Goal: Task Accomplishment & Management: Complete application form

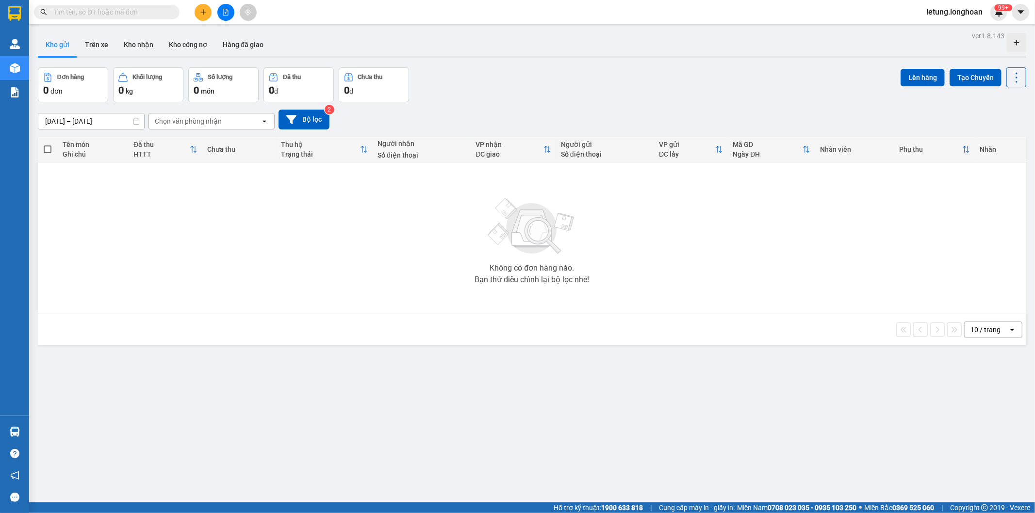
click at [118, 12] on input "text" at bounding box center [110, 12] width 115 height 11
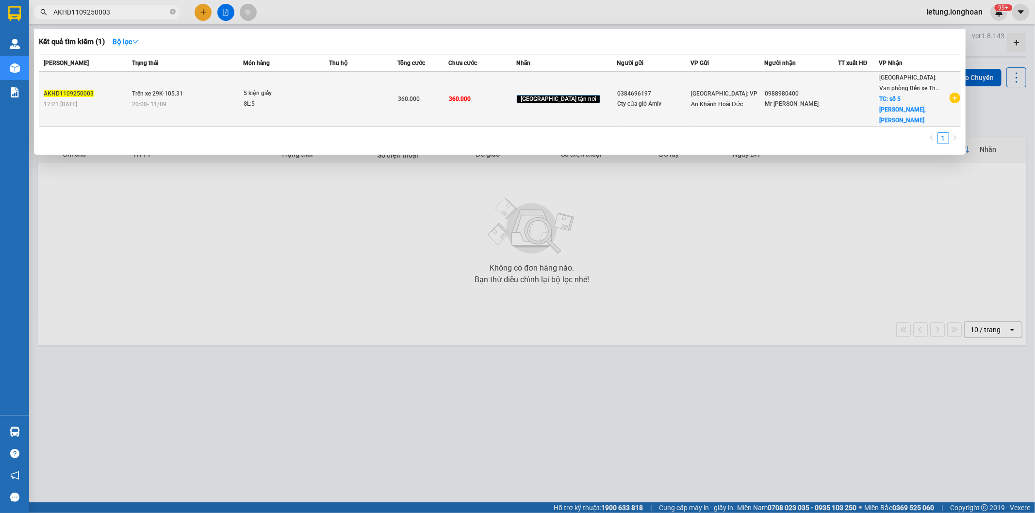
type input "AKHD1109250003"
click at [822, 100] on div "Mr [PERSON_NAME]" at bounding box center [801, 104] width 73 height 10
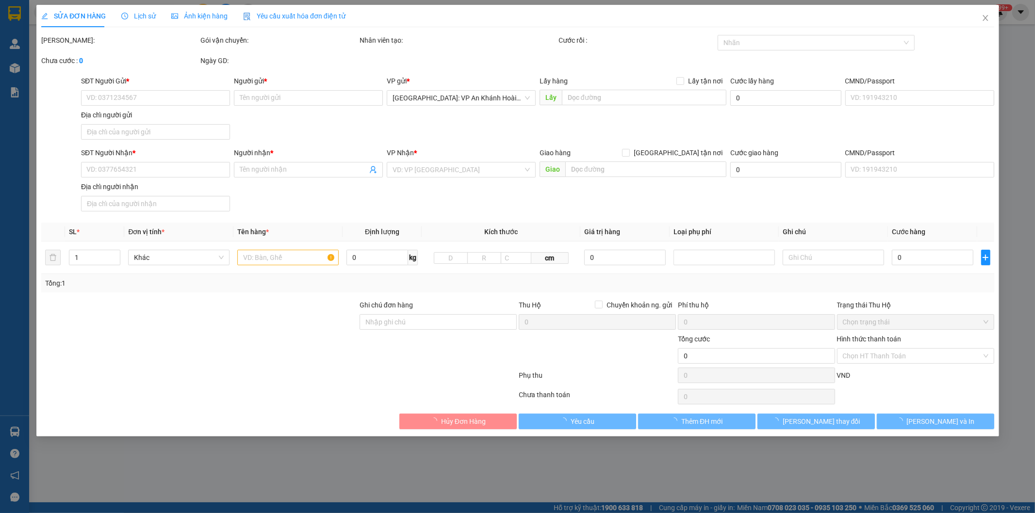
type input "0384696197"
type input "Cty cửa gió Amiv"
type input "0988980400"
type input "Mr [PERSON_NAME]"
checkbox input "true"
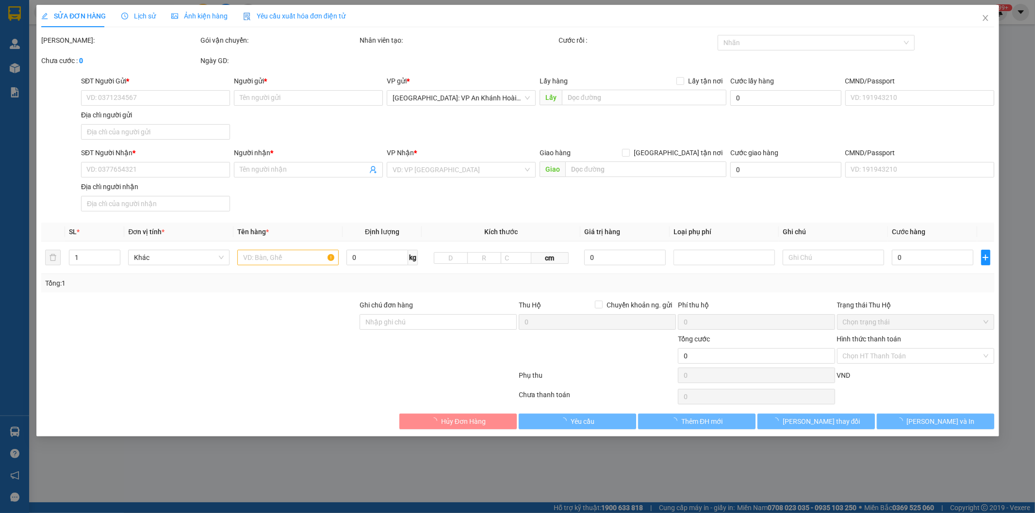
type input "số 5 [PERSON_NAME], [GEOGRAPHIC_DATA], [GEOGRAPHIC_DATA]"
type input "Hàng không đồng kiểm, đơn giao nguyên kiện, hư vỡ không đền (đã báo người gửi).…"
type input "360.000"
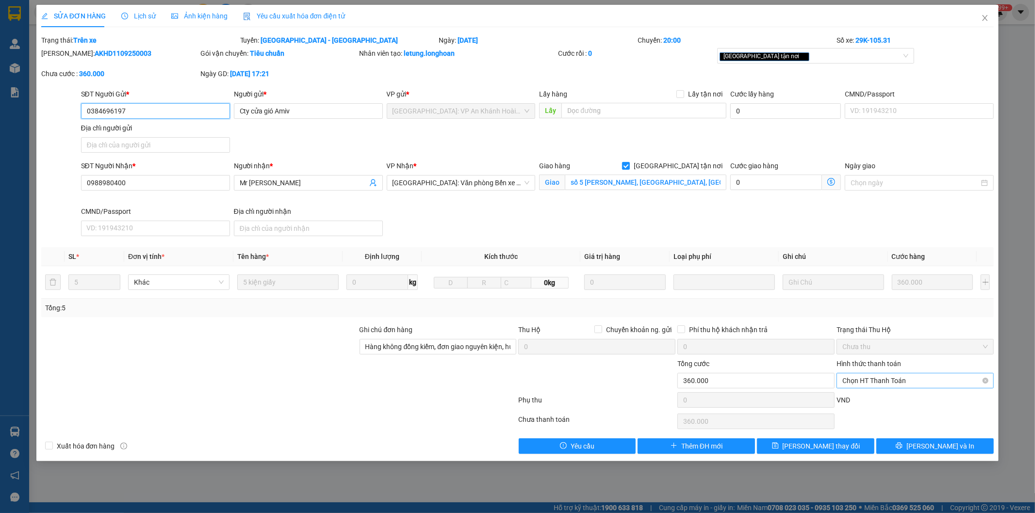
click at [904, 381] on span "Chọn HT Thanh Toán" at bounding box center [916, 381] width 146 height 15
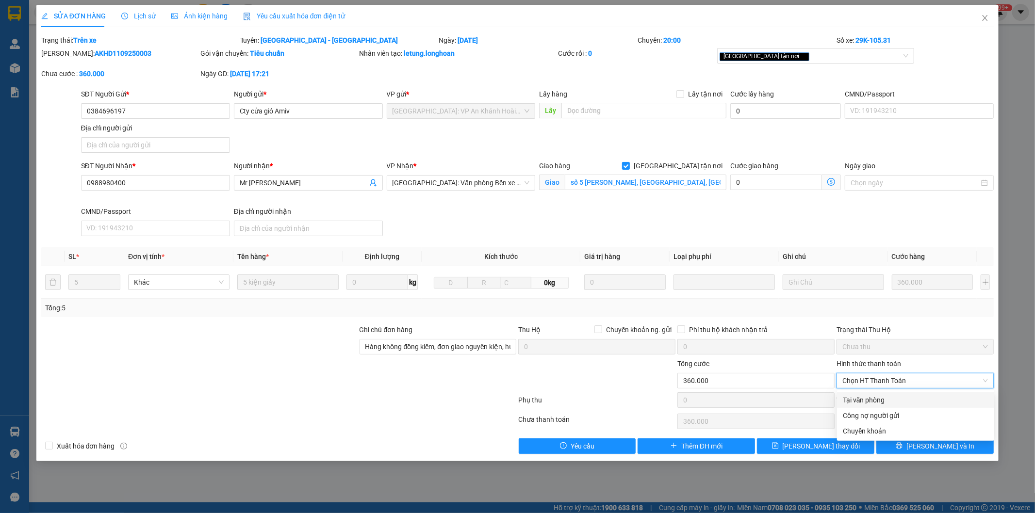
click at [617, 396] on div "Phụ thu" at bounding box center [597, 403] width 159 height 17
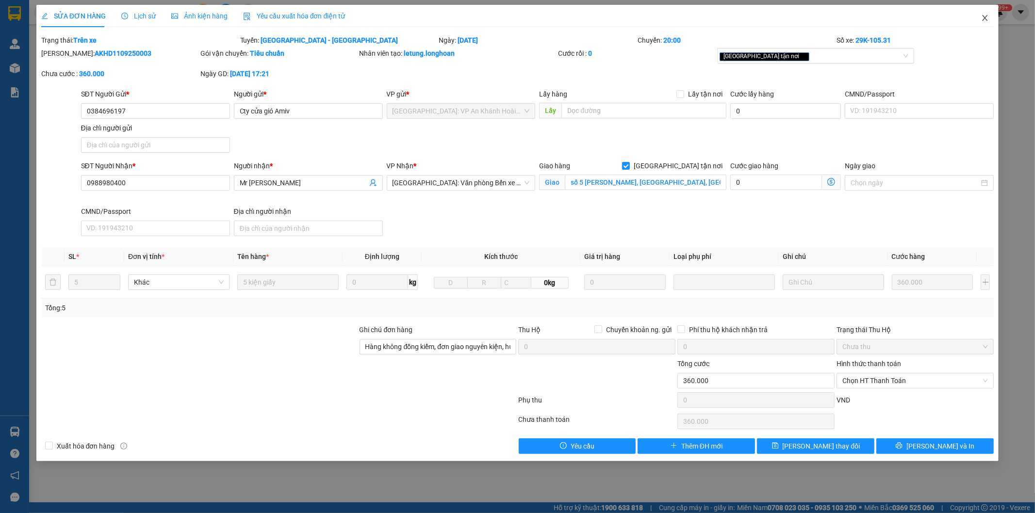
click at [985, 20] on icon "close" at bounding box center [985, 18] width 8 height 8
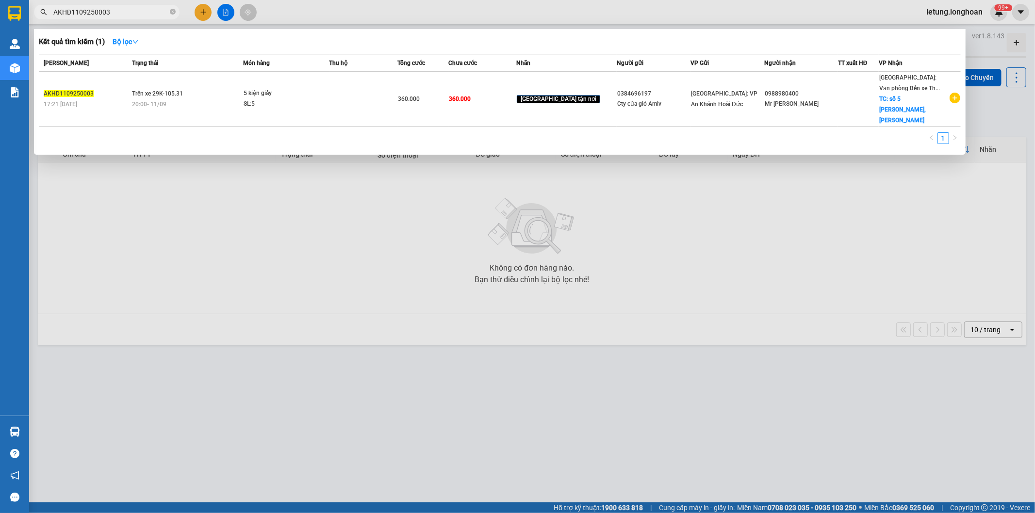
click at [134, 9] on input "AKHD1109250003" at bounding box center [110, 12] width 115 height 11
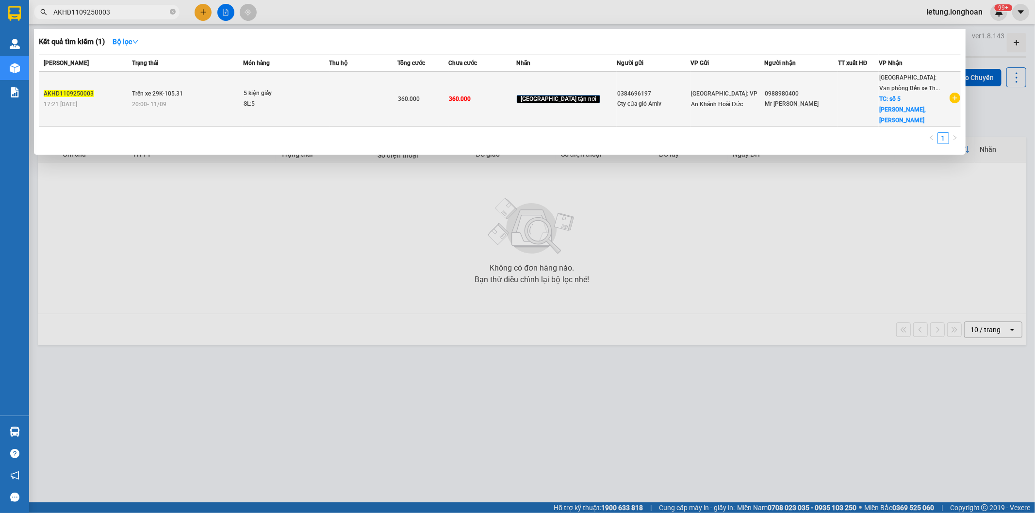
click at [432, 85] on td "360.000" at bounding box center [422, 99] width 51 height 55
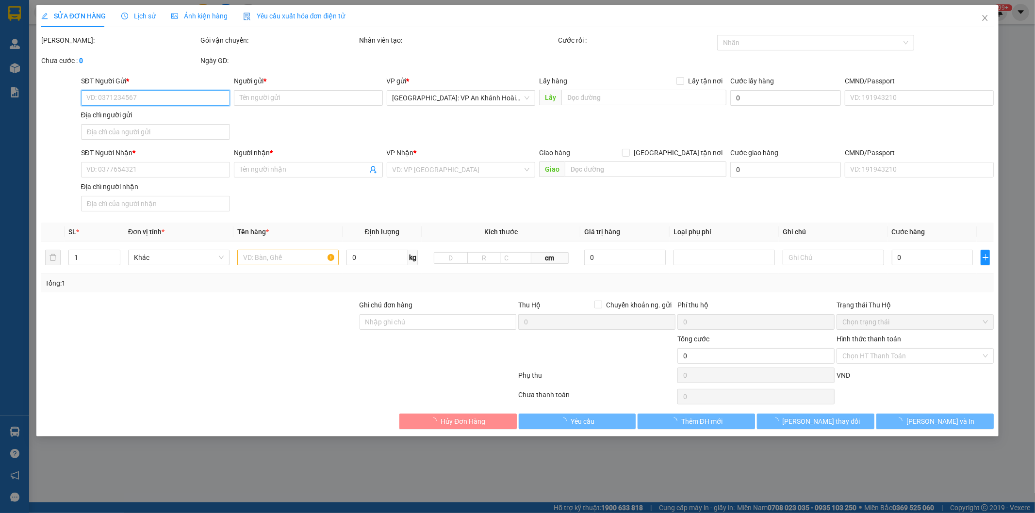
type input "0384696197"
type input "Cty cửa gió Amiv"
type input "0988980400"
type input "Mr Cường"
checkbox input "true"
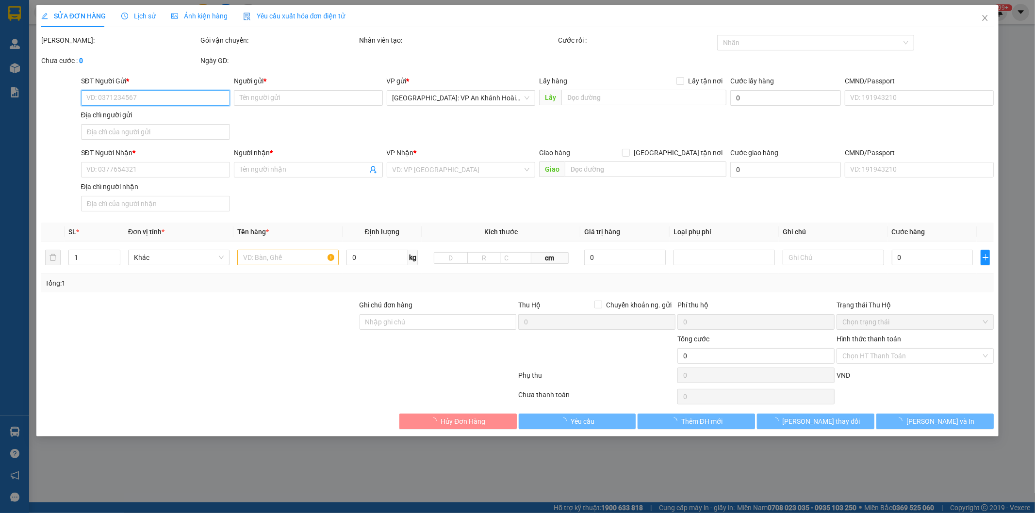
type input "số 5 trần hưng đạo, hồng bàng, hải phòng"
type input "Hàng không đồng kiểm, đơn giao nguyên kiện, hư vỡ không đền (đã báo người gửi).…"
type input "360.000"
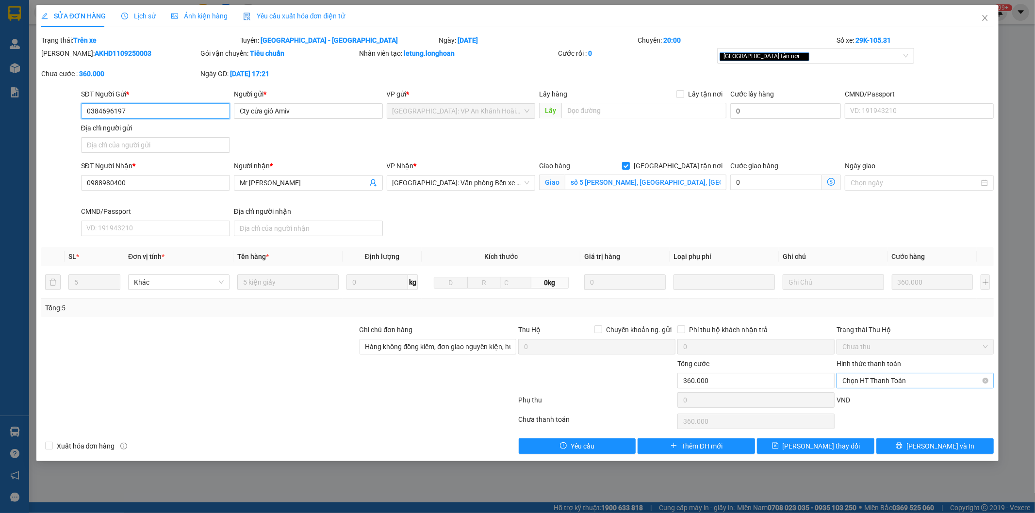
click at [864, 380] on span "Chọn HT Thanh Toán" at bounding box center [916, 381] width 146 height 15
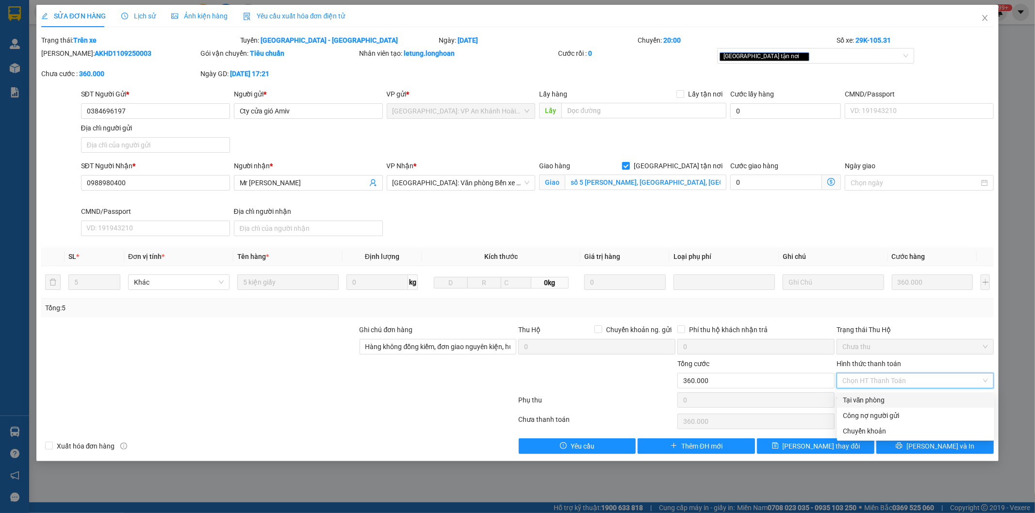
drag, startPoint x: 856, startPoint y: 404, endPoint x: 870, endPoint y: 408, distance: 15.1
click at [856, 404] on div "Tại văn phòng" at bounding box center [916, 400] width 146 height 11
type input "0"
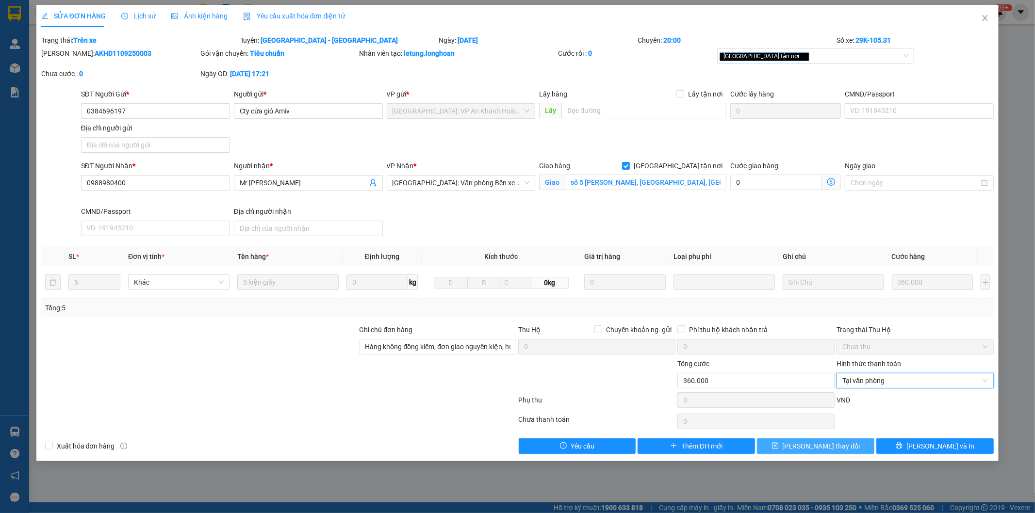
click at [821, 446] on span "Lưu thay đổi" at bounding box center [822, 446] width 78 height 11
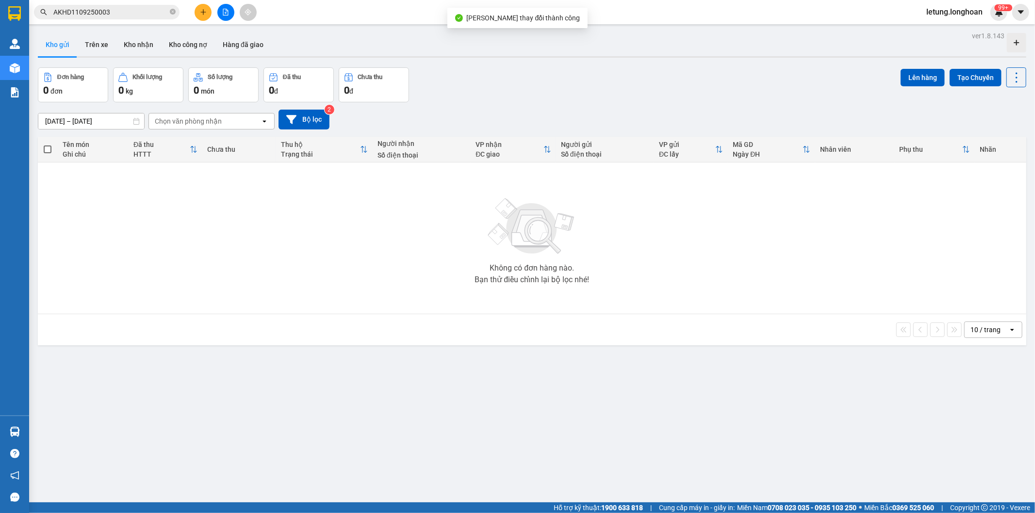
click at [119, 10] on input "AKHD1109250003" at bounding box center [110, 12] width 115 height 11
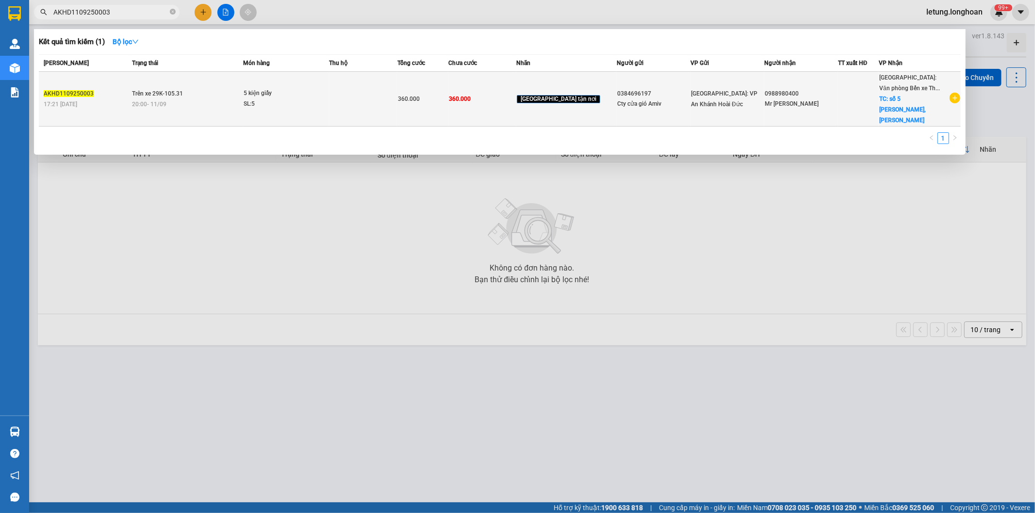
click at [516, 101] on td "360.000" at bounding box center [482, 99] width 68 height 55
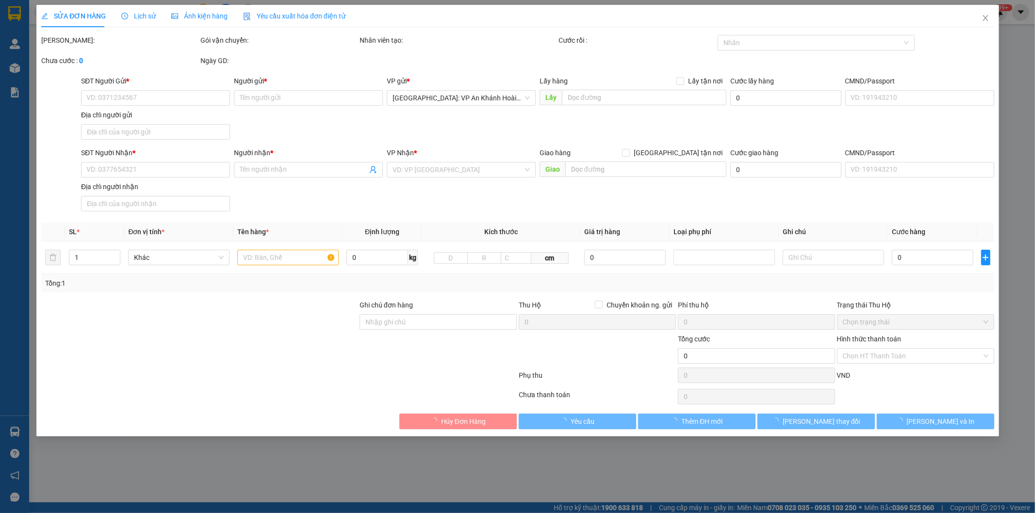
type input "0384696197"
type input "Cty cửa gió Amiv"
type input "0988980400"
type input "Mr Cường"
checkbox input "true"
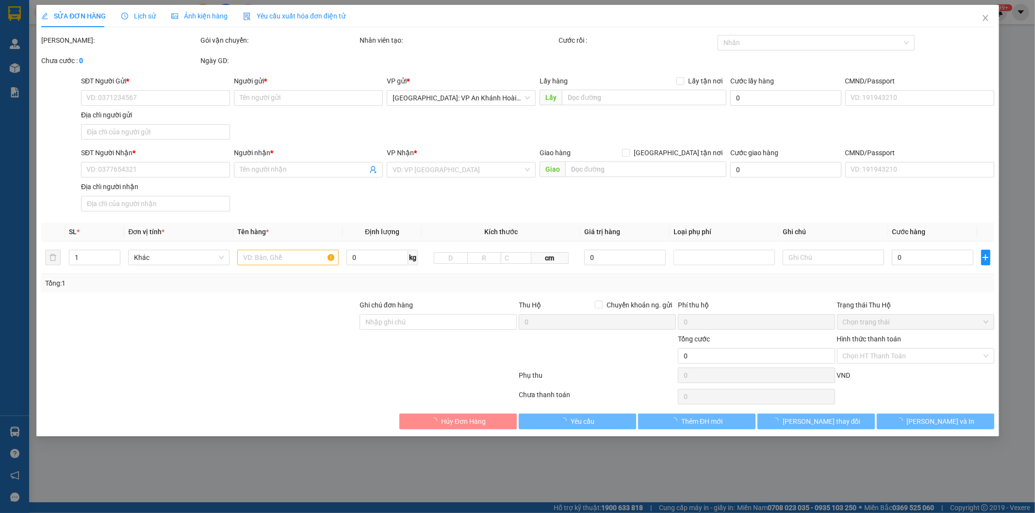
type input "số 5 trần hưng đạo, hồng bàng, hải phòng"
type input "Hàng không đồng kiểm, đơn giao nguyên kiện, hư vỡ không đền (đã báo người gửi).…"
type input "360.000"
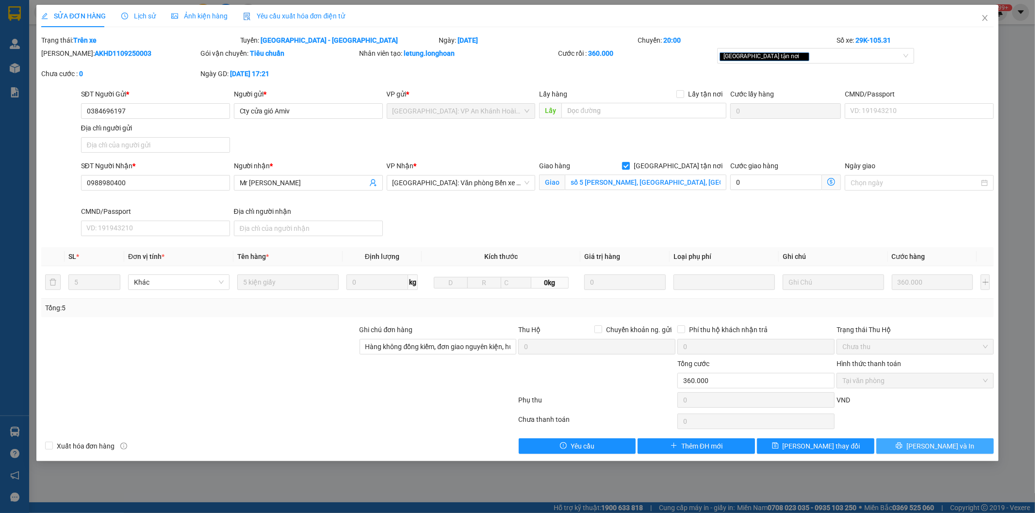
click at [941, 449] on span "Lưu và In" at bounding box center [941, 446] width 68 height 11
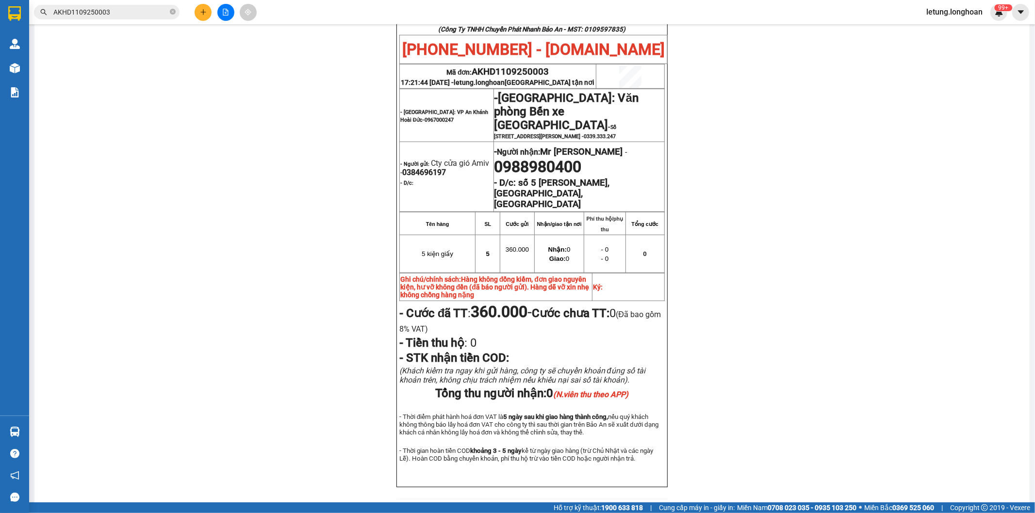
scroll to position [576, 0]
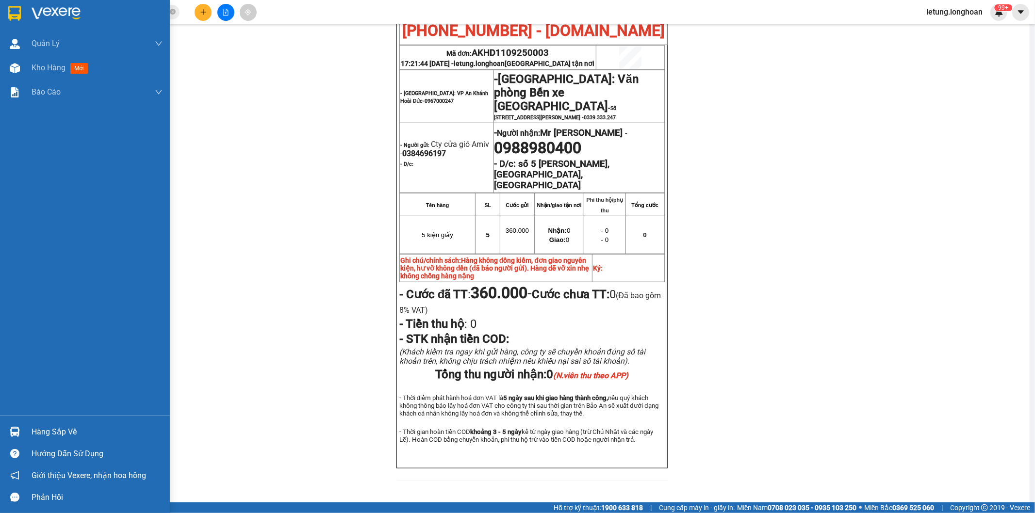
click at [15, 14] on img at bounding box center [14, 13] width 13 height 15
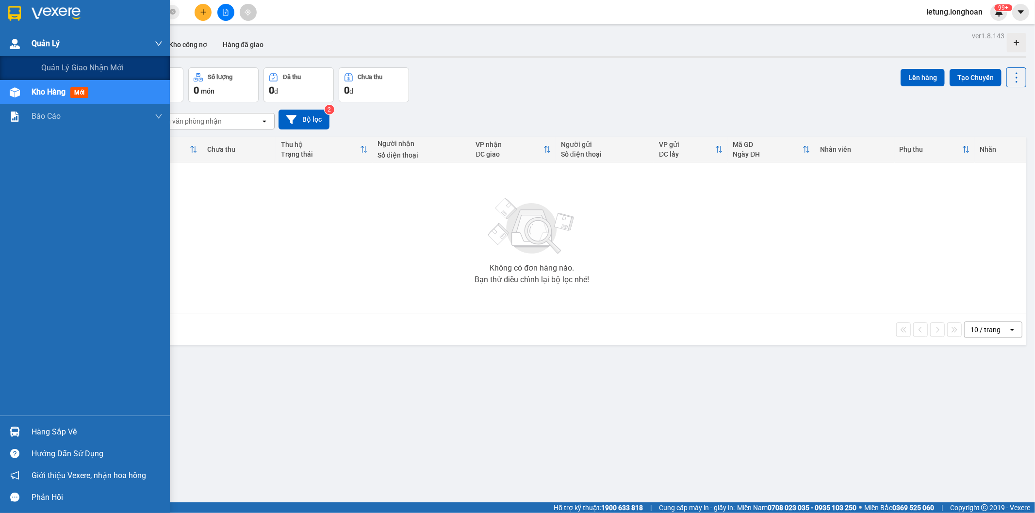
click at [39, 34] on div "Quản Lý" at bounding box center [97, 44] width 131 height 24
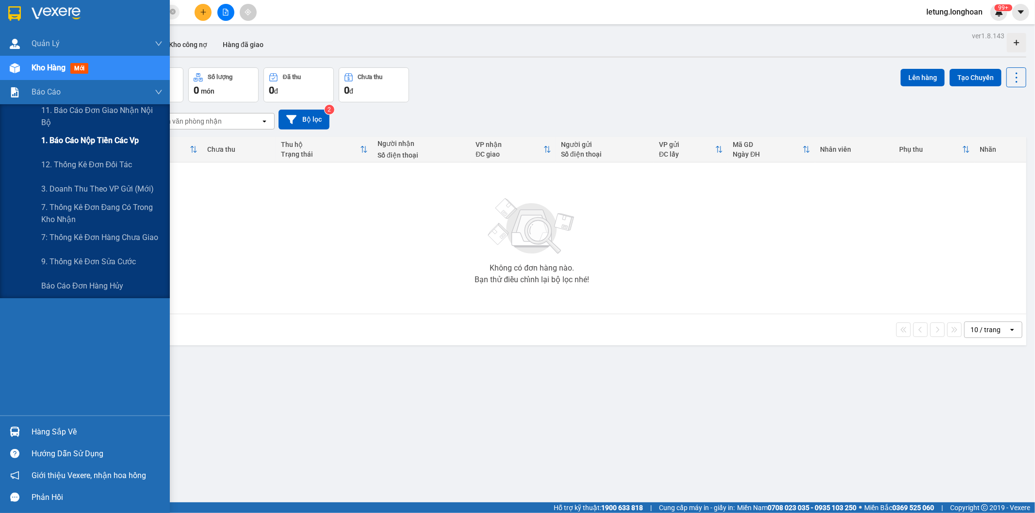
click at [78, 145] on span "1. Báo cáo nộp tiền các vp" at bounding box center [90, 140] width 98 height 12
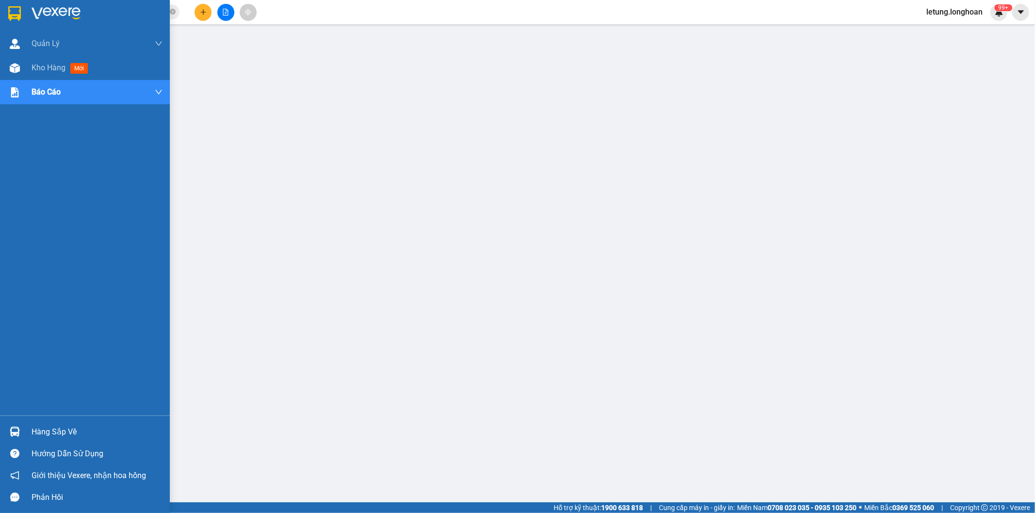
click at [15, 13] on img at bounding box center [14, 13] width 13 height 15
